Goal: Task Accomplishment & Management: Manage account settings

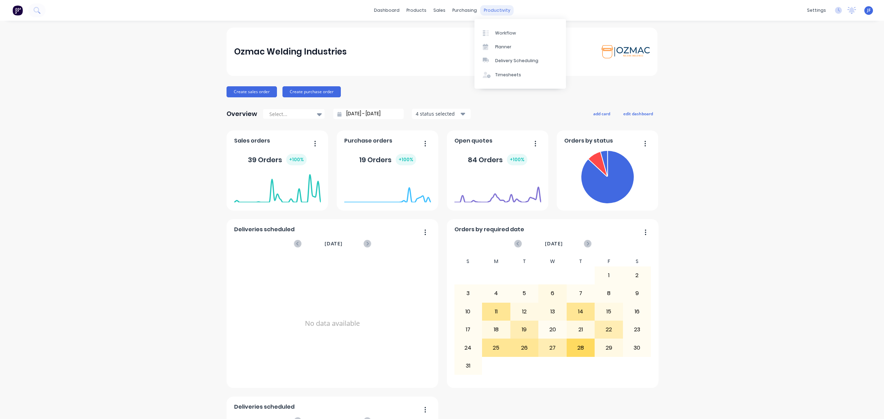
click at [489, 8] on div "productivity" at bounding box center [496, 10] width 33 height 10
click at [492, 33] on div at bounding box center [487, 33] width 10 height 6
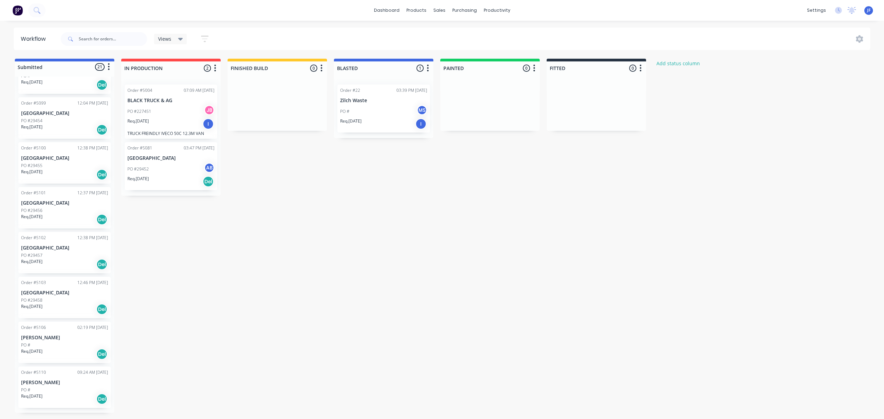
scroll to position [624, 0]
drag, startPoint x: 53, startPoint y: 391, endPoint x: 587, endPoint y: 99, distance: 608.7
click at [587, 99] on div "Submitted 21 Status colour #4169E1 hex #4169E1 Save Cancel Summaries Total orde…" at bounding box center [420, 236] width 851 height 354
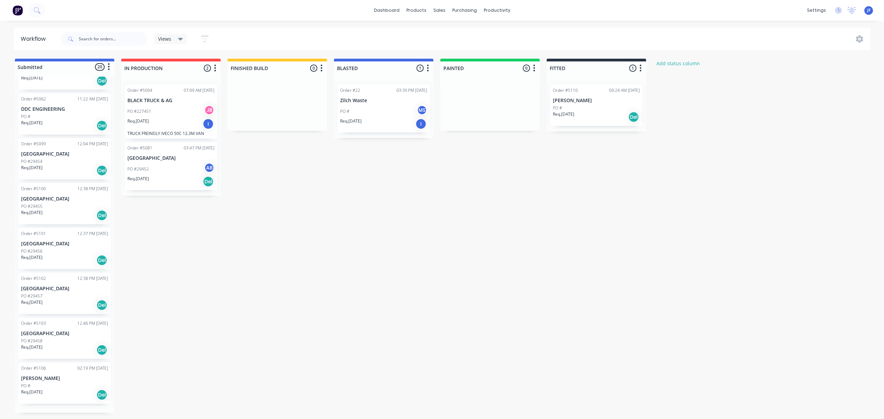
scroll to position [579, 0]
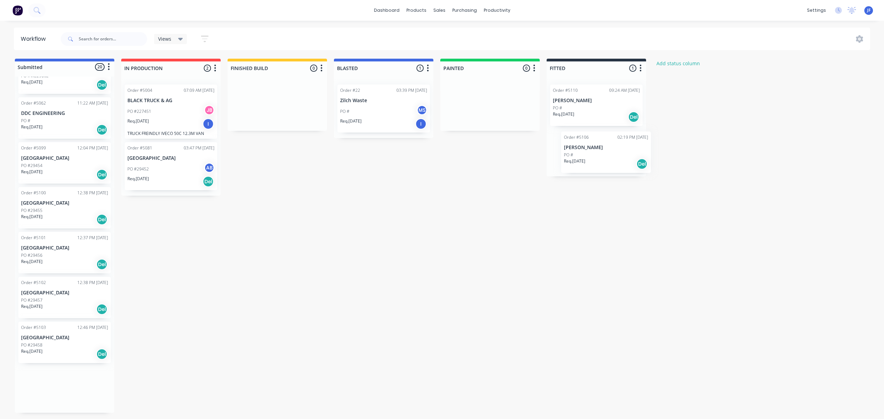
drag, startPoint x: 64, startPoint y: 382, endPoint x: 610, endPoint y: 144, distance: 596.6
click at [610, 144] on div "Submitted 20 Status colour #4169E1 hex #4169E1 Save Cancel Summaries Total orde…" at bounding box center [420, 236] width 851 height 354
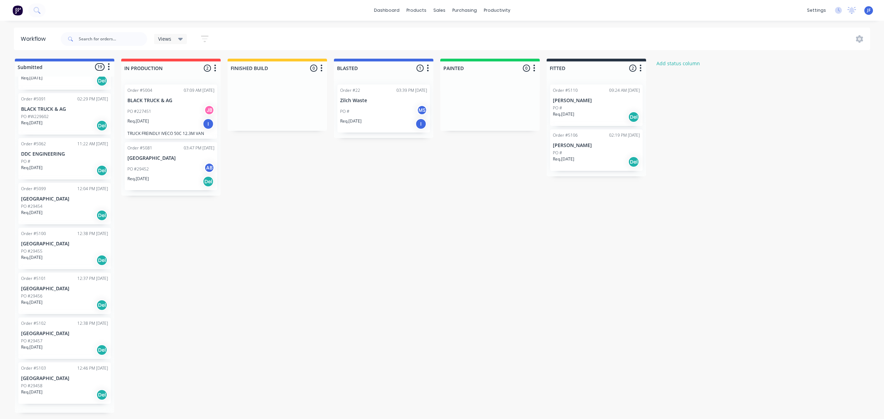
scroll to position [535, 0]
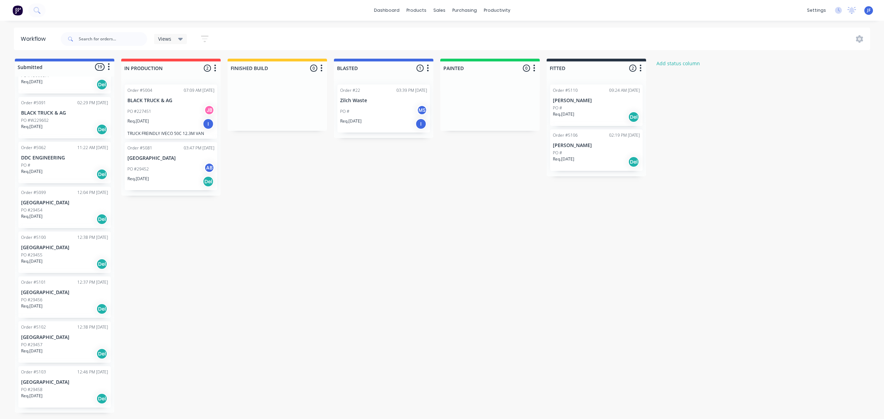
click at [594, 152] on div "PO #" at bounding box center [596, 153] width 87 height 6
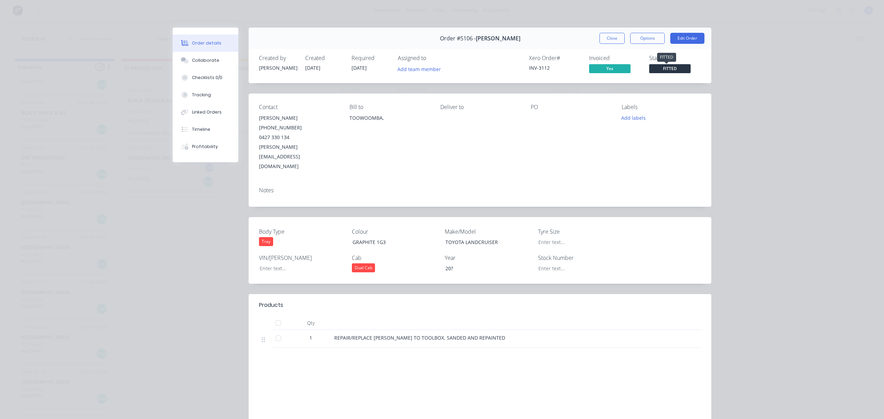
click at [656, 68] on span "FITTED" at bounding box center [669, 68] width 41 height 9
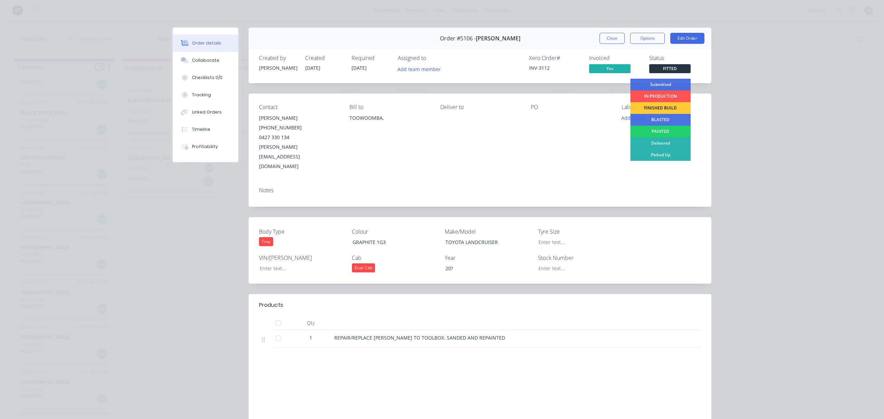
click at [659, 141] on div "Delivered" at bounding box center [660, 143] width 60 height 12
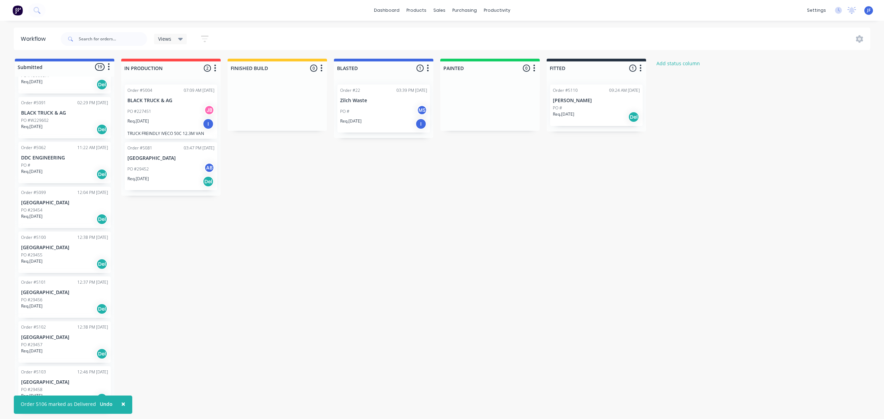
click at [614, 115] on div "Req. [DATE] Del" at bounding box center [596, 117] width 87 height 12
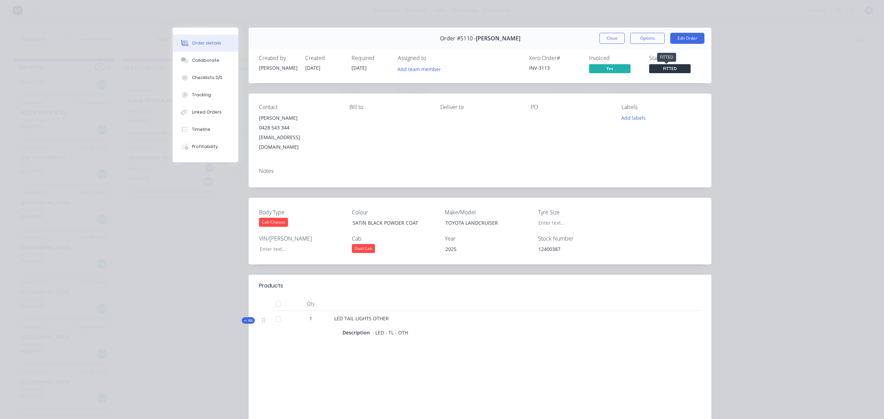
click at [654, 68] on span "FITTED" at bounding box center [669, 68] width 41 height 9
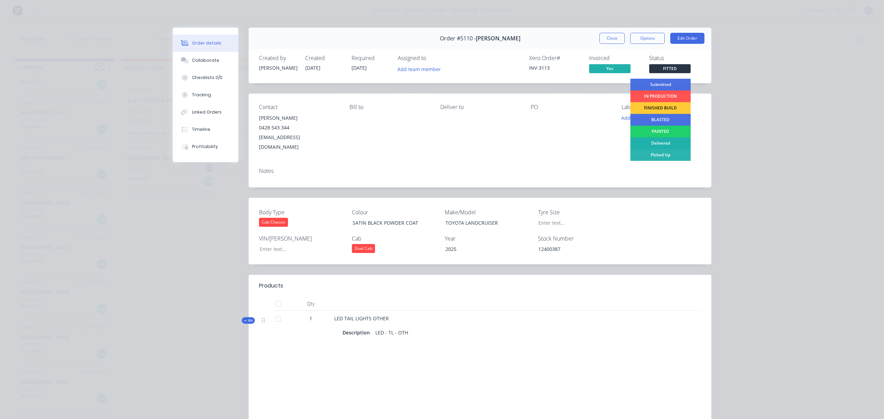
click at [659, 142] on div "Delivered" at bounding box center [660, 143] width 60 height 12
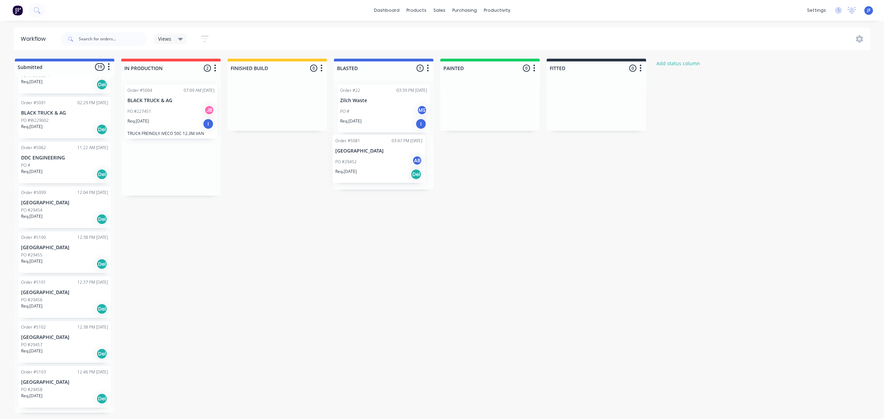
drag, startPoint x: 154, startPoint y: 162, endPoint x: 366, endPoint y: 155, distance: 212.4
click at [366, 155] on div "Submitted 19 Status colour #4169E1 hex #4169E1 Save Cancel Summaries Total orde…" at bounding box center [420, 236] width 851 height 354
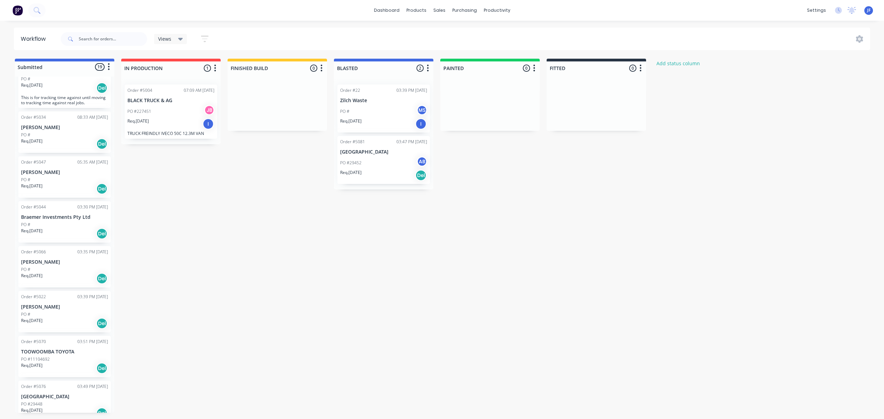
scroll to position [0, 0]
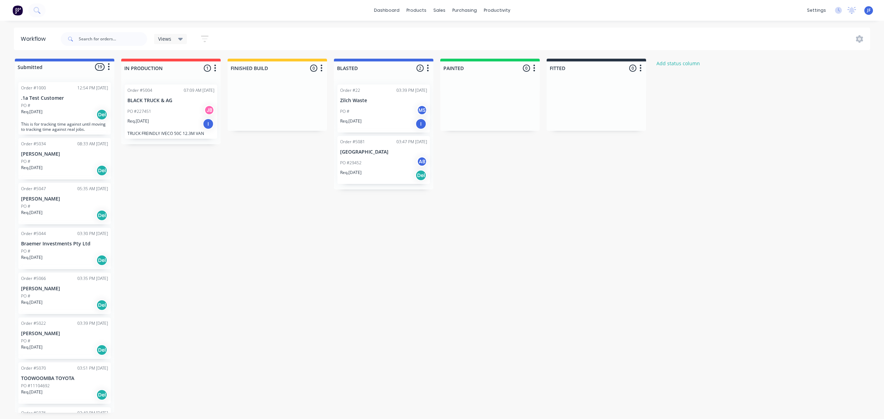
click at [75, 297] on div "PO #" at bounding box center [64, 296] width 87 height 6
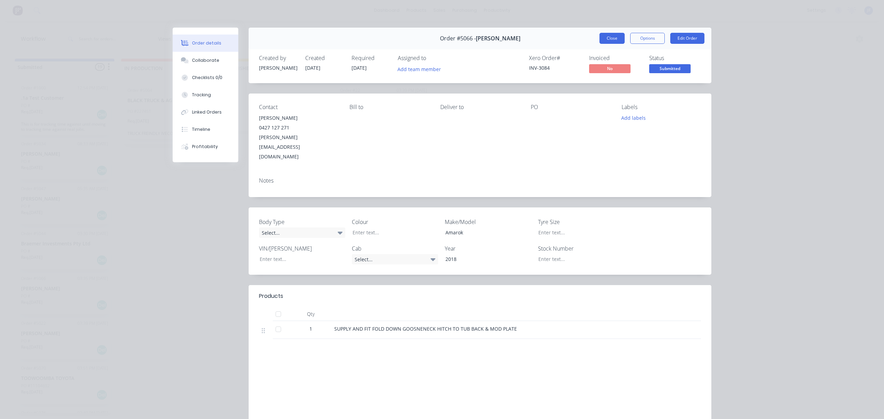
click at [601, 35] on button "Close" at bounding box center [611, 38] width 25 height 11
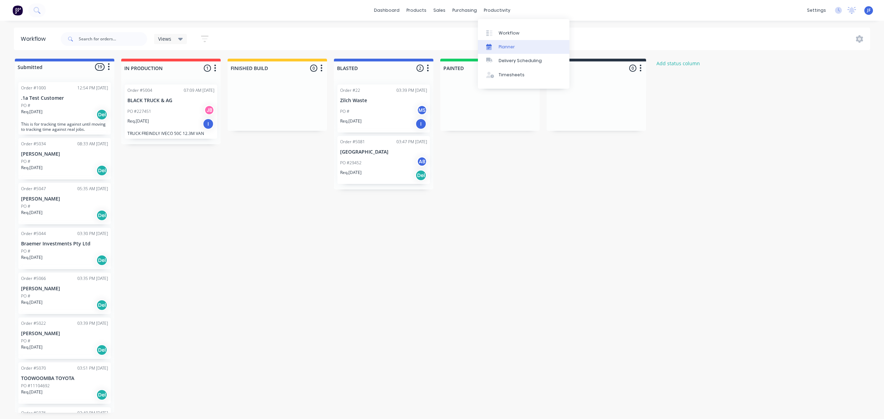
click at [503, 41] on link "Planner" at bounding box center [523, 47] width 91 height 14
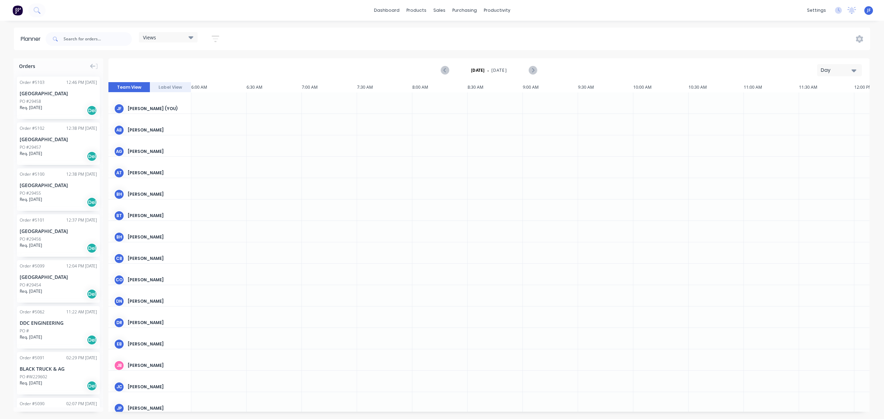
scroll to position [0, 332]
click at [446, 71] on icon "Previous page" at bounding box center [445, 70] width 8 height 8
click at [534, 70] on icon "Next page" at bounding box center [532, 70] width 8 height 8
click at [495, 69] on span "[DATE]" at bounding box center [499, 70] width 16 height 6
click at [496, 68] on span "[DATE]" at bounding box center [499, 70] width 16 height 6
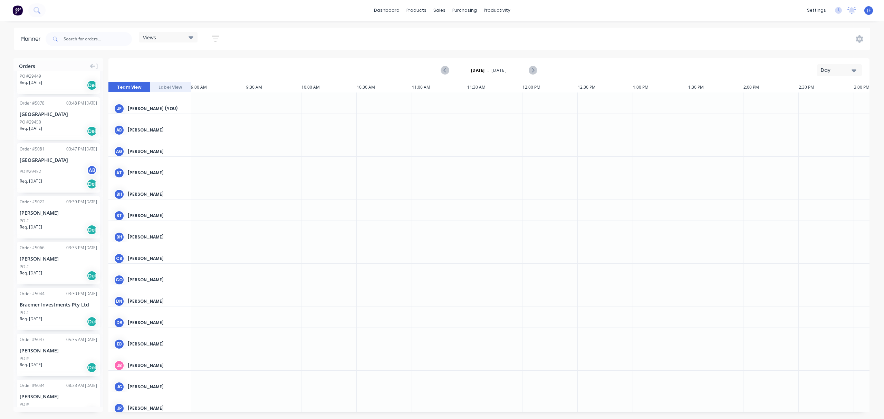
scroll to position [623, 0]
click at [62, 356] on div "PO #227451 JB" at bounding box center [58, 360] width 77 height 13
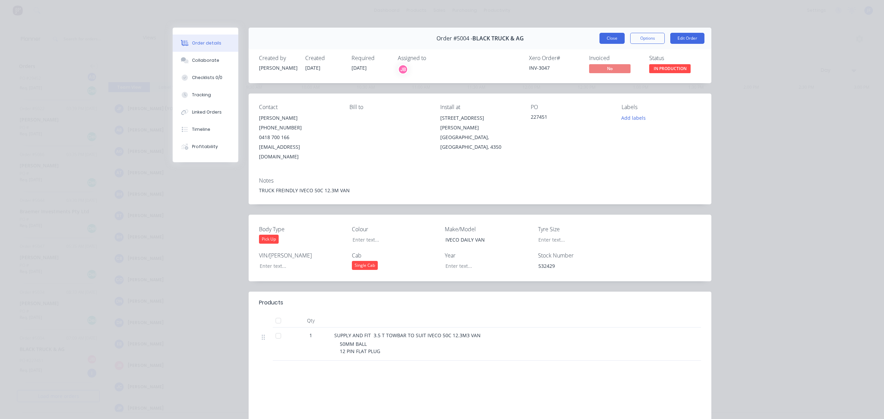
click at [614, 35] on button "Close" at bounding box center [611, 38] width 25 height 11
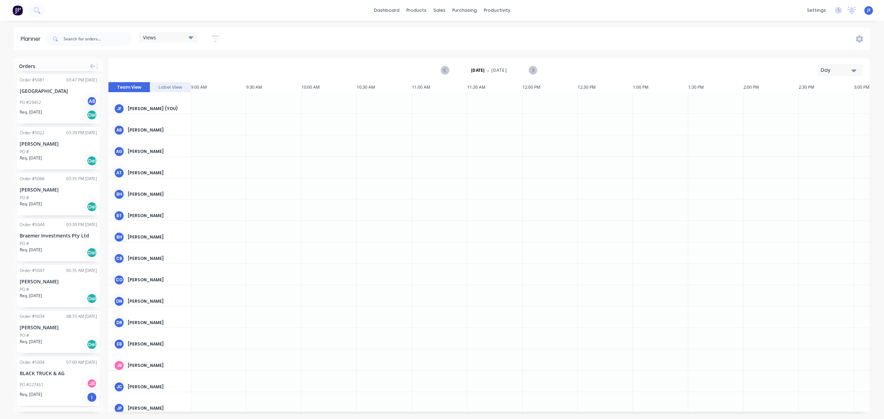
scroll to position [577, 0]
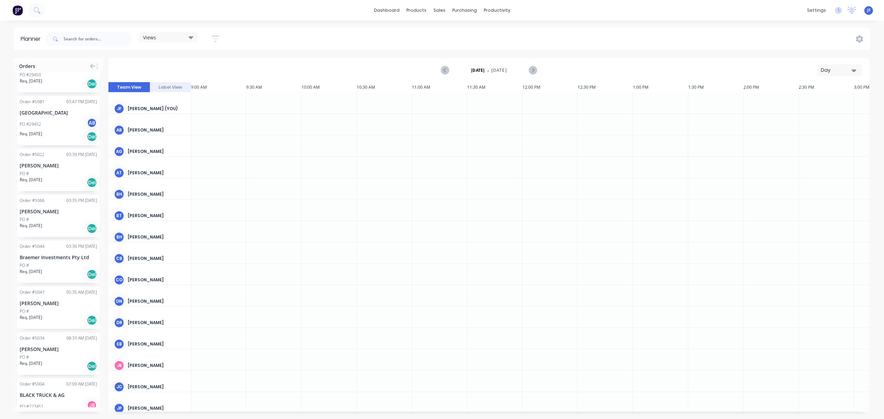
click at [39, 304] on div "[PERSON_NAME]" at bounding box center [58, 303] width 77 height 7
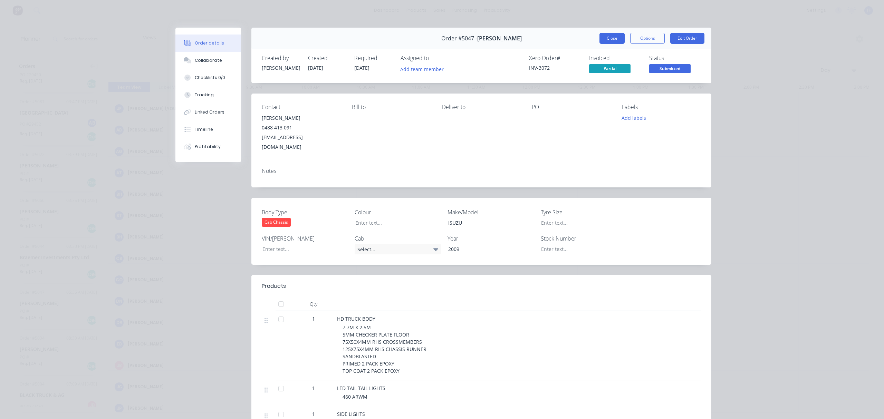
click at [602, 39] on button "Close" at bounding box center [611, 38] width 25 height 11
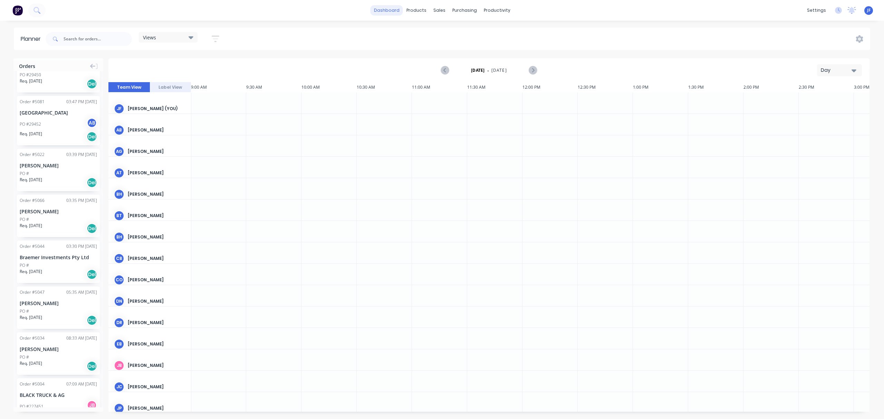
click at [384, 8] on link "dashboard" at bounding box center [386, 10] width 32 height 10
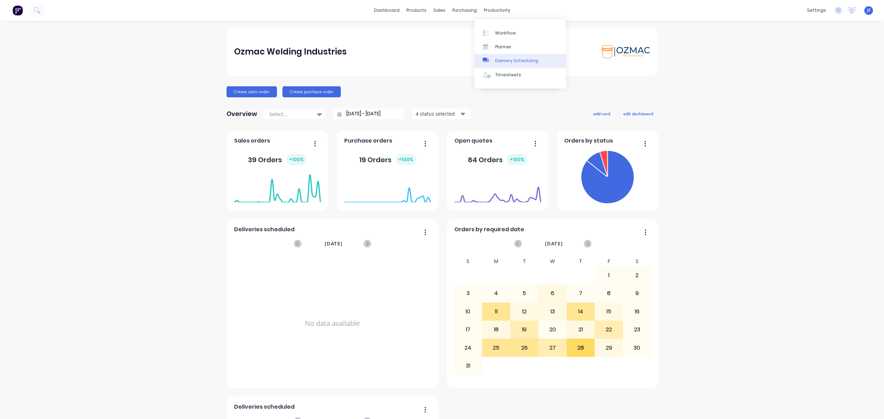
click at [505, 58] on div "Delivery Scheduling" at bounding box center [516, 61] width 43 height 6
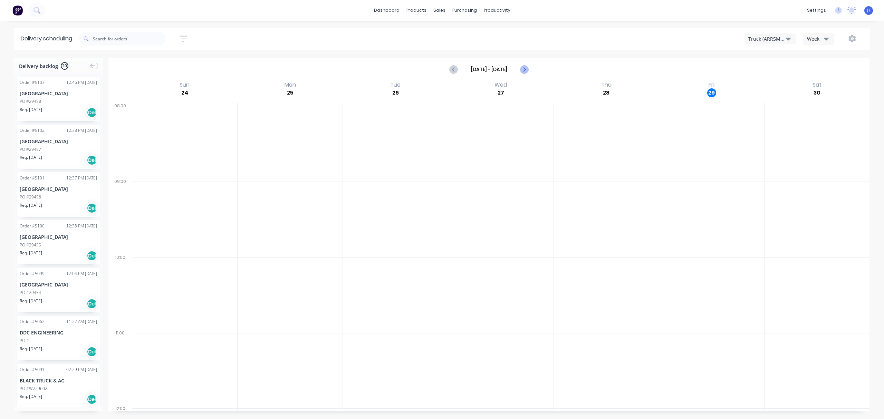
click at [522, 72] on icon "Next page" at bounding box center [524, 69] width 8 height 8
click at [522, 72] on icon "Next page" at bounding box center [523, 70] width 3 height 6
type input "[DATE] - [DATE]"
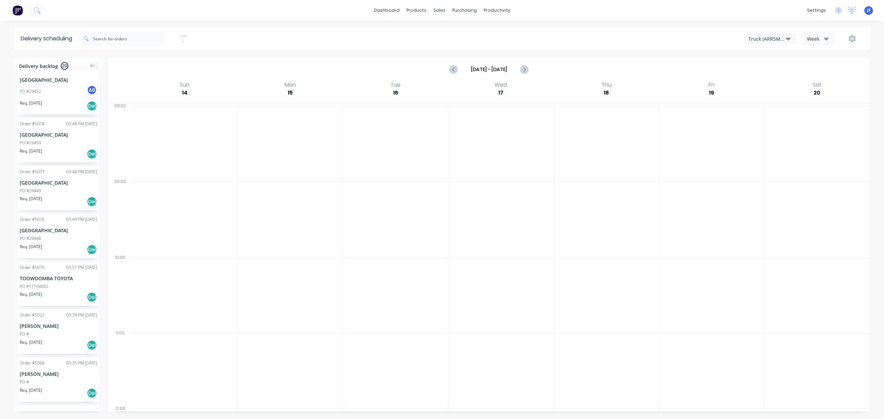
scroll to position [460, 0]
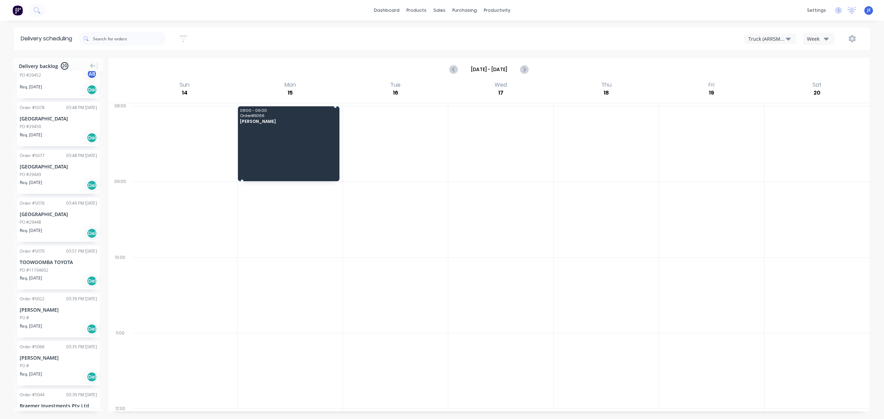
drag, startPoint x: 46, startPoint y: 360, endPoint x: 271, endPoint y: 142, distance: 313.4
click at [343, 311] on div at bounding box center [395, 295] width 105 height 76
click at [515, 63] on div "Delivery Scheduling" at bounding box center [519, 61] width 43 height 6
click at [659, 220] on div at bounding box center [711, 220] width 105 height 76
click at [821, 38] on div "Week" at bounding box center [817, 38] width 20 height 7
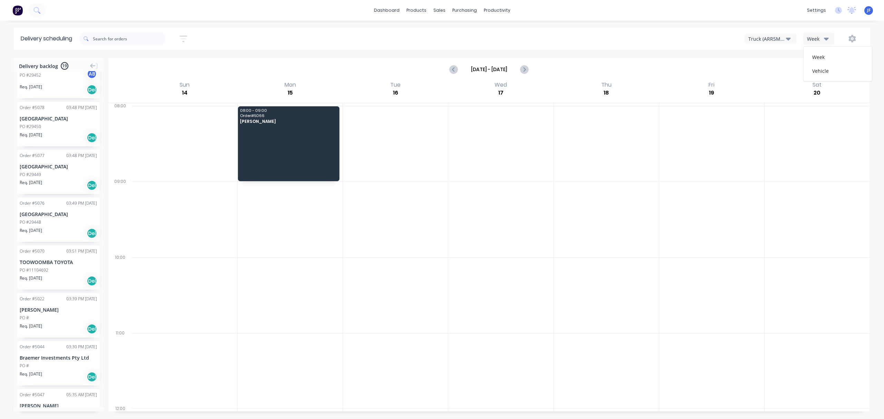
click at [525, 289] on div at bounding box center [500, 295] width 105 height 76
click at [411, 54] on div "Delivery scheduling Sort by Most recent Created date Required date Order number…" at bounding box center [442, 223] width 884 height 391
click at [390, 11] on link "dashboard" at bounding box center [386, 10] width 32 height 10
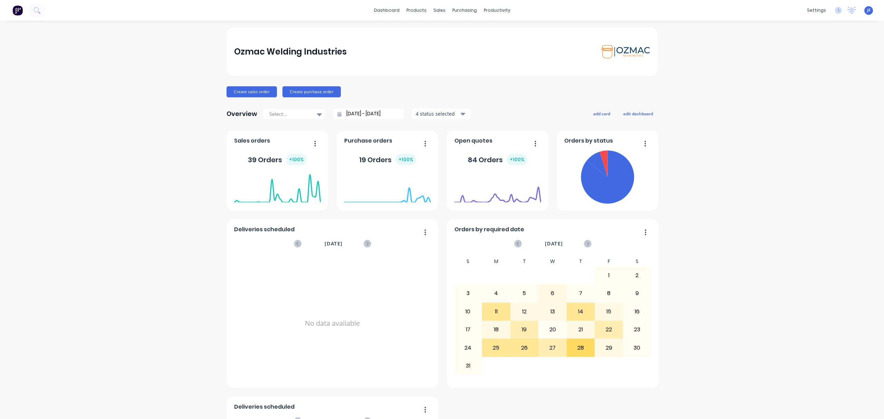
scroll to position [138, 0]
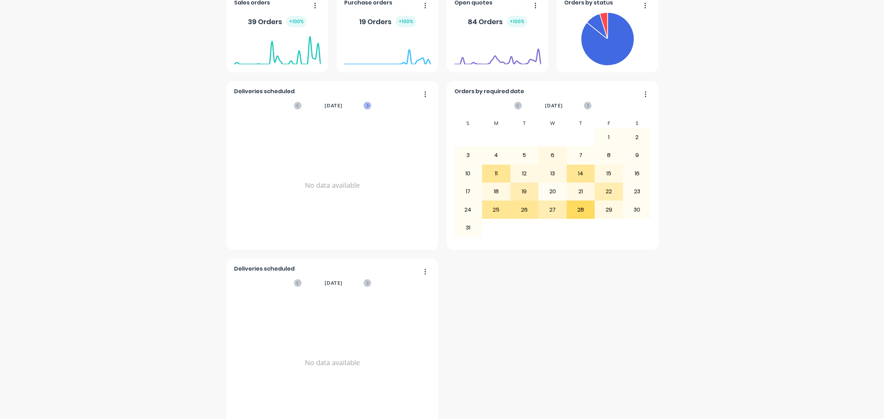
click at [363, 106] on icon at bounding box center [367, 106] width 8 height 8
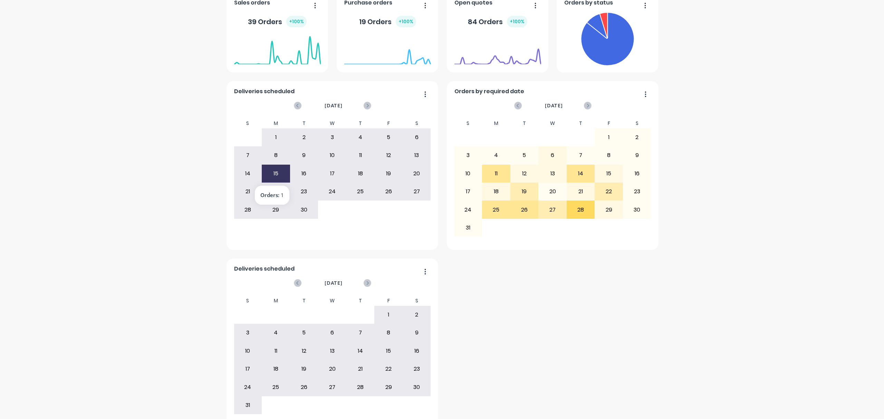
click at [269, 173] on div "15" at bounding box center [276, 173] width 28 height 17
click at [268, 173] on div "15" at bounding box center [276, 173] width 28 height 17
click at [271, 175] on div "15" at bounding box center [276, 173] width 28 height 17
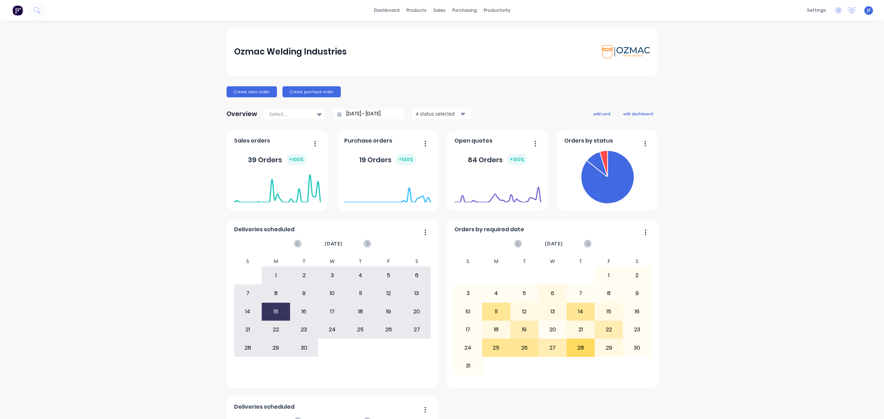
click at [421, 230] on div at bounding box center [387, 202] width 87 height 65
click at [420, 234] on div at bounding box center [387, 202] width 87 height 65
drag, startPoint x: 421, startPoint y: 231, endPoint x: 425, endPoint y: 244, distance: 13.7
click at [422, 231] on div at bounding box center [387, 202] width 87 height 65
click at [277, 336] on div "22" at bounding box center [276, 329] width 28 height 17
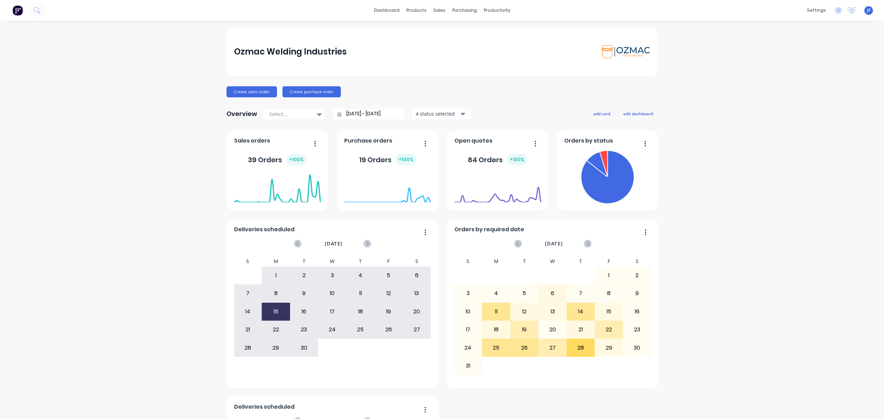
click at [273, 307] on div "15" at bounding box center [276, 311] width 28 height 17
click at [277, 331] on div "22" at bounding box center [276, 329] width 28 height 17
click at [501, 61] on div "Delivery Scheduling" at bounding box center [516, 61] width 43 height 6
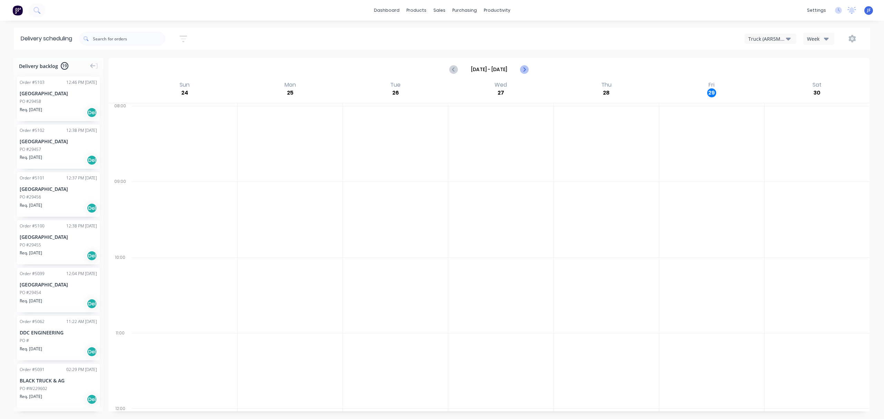
click at [528, 70] on button "Next page" at bounding box center [524, 69] width 14 height 14
click at [528, 70] on icon "Next page" at bounding box center [524, 69] width 8 height 8
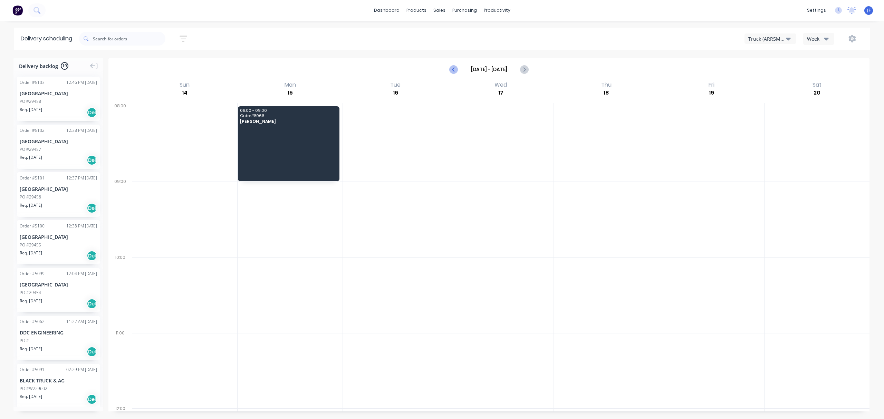
click at [450, 70] on icon "Previous page" at bounding box center [454, 69] width 8 height 8
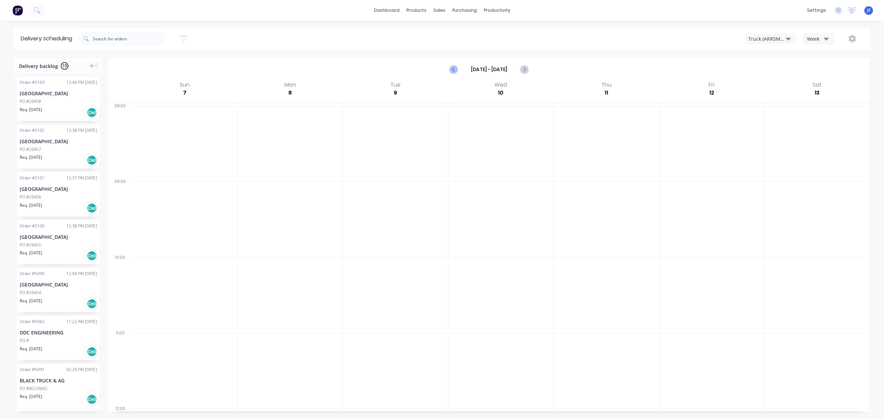
click at [453, 69] on icon "Previous page" at bounding box center [454, 69] width 8 height 8
type input "[DATE] - [DATE]"
click at [390, 10] on link "dashboard" at bounding box center [386, 10] width 32 height 10
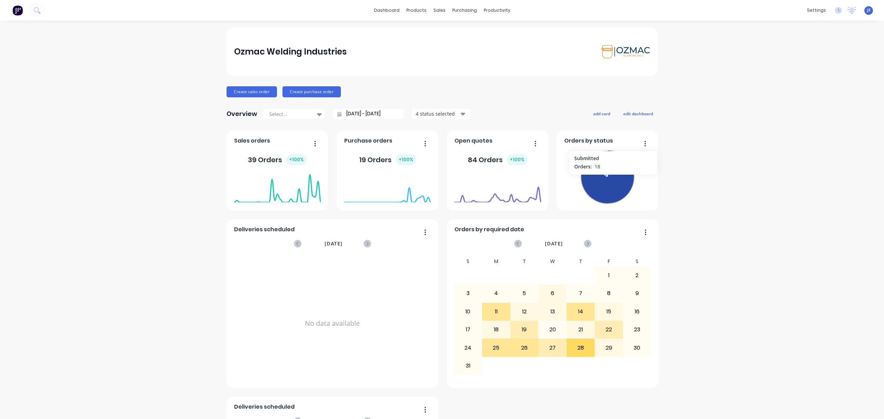
click at [609, 179] on icon at bounding box center [606, 176] width 53 height 53
click at [738, 121] on div "Ozmac Welding Industries Create sales order Create purchase order Overview Sele…" at bounding box center [442, 297] width 884 height 538
click at [676, 129] on div "Ozmac Welding Industries Create sales order Create purchase order Overview Sele…" at bounding box center [442, 297] width 884 height 538
